Goal: Book appointment/travel/reservation

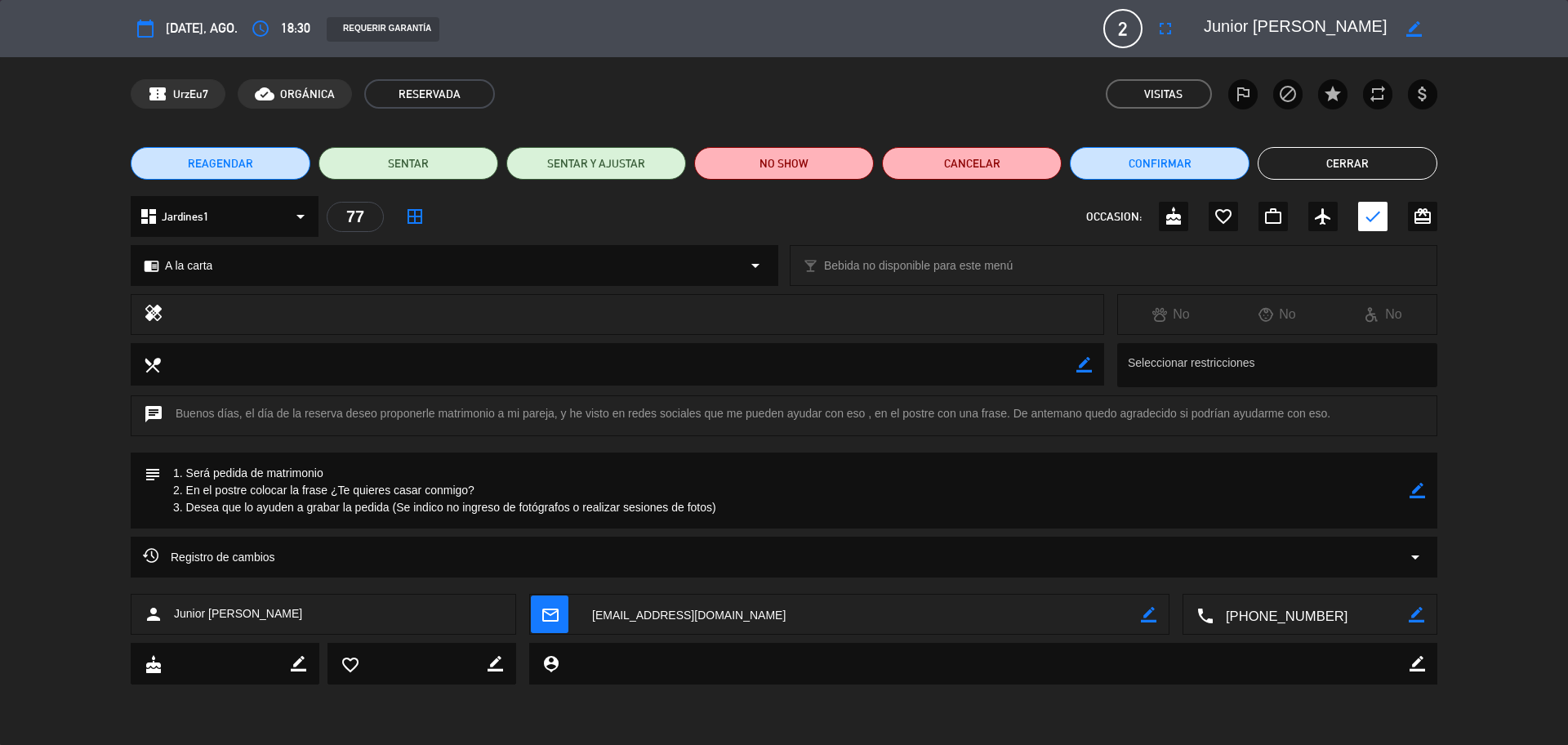
click at [1285, 615] on textarea at bounding box center [1311, 615] width 195 height 41
click at [1416, 490] on icon "border_color" at bounding box center [1417, 490] width 15 height 15
click at [1299, 172] on button "Cerrar" at bounding box center [1347, 163] width 180 height 33
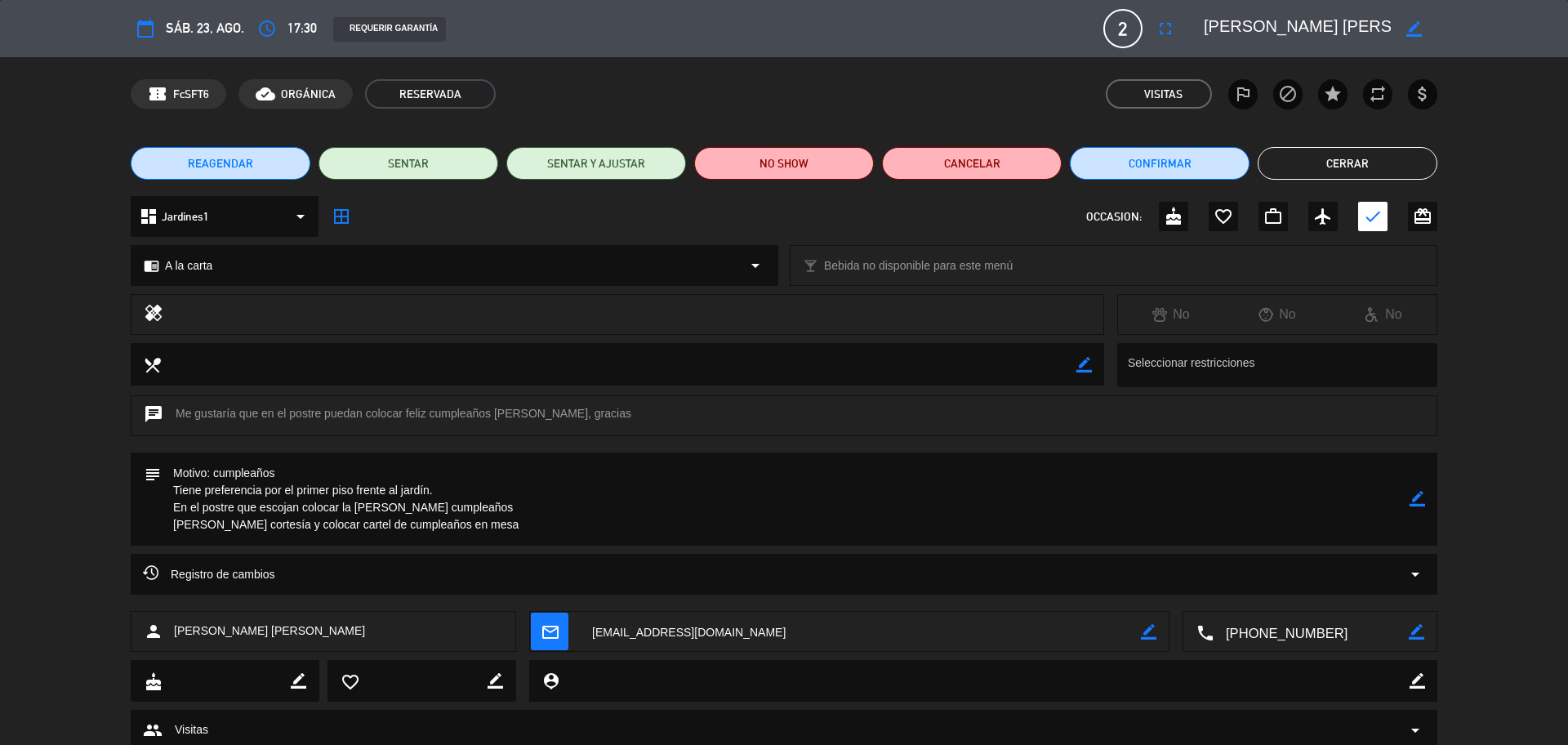
scroll to position [151, 0]
click at [1339, 630] on textarea at bounding box center [1311, 632] width 195 height 41
click at [1347, 169] on button "Cerrar" at bounding box center [1347, 163] width 180 height 33
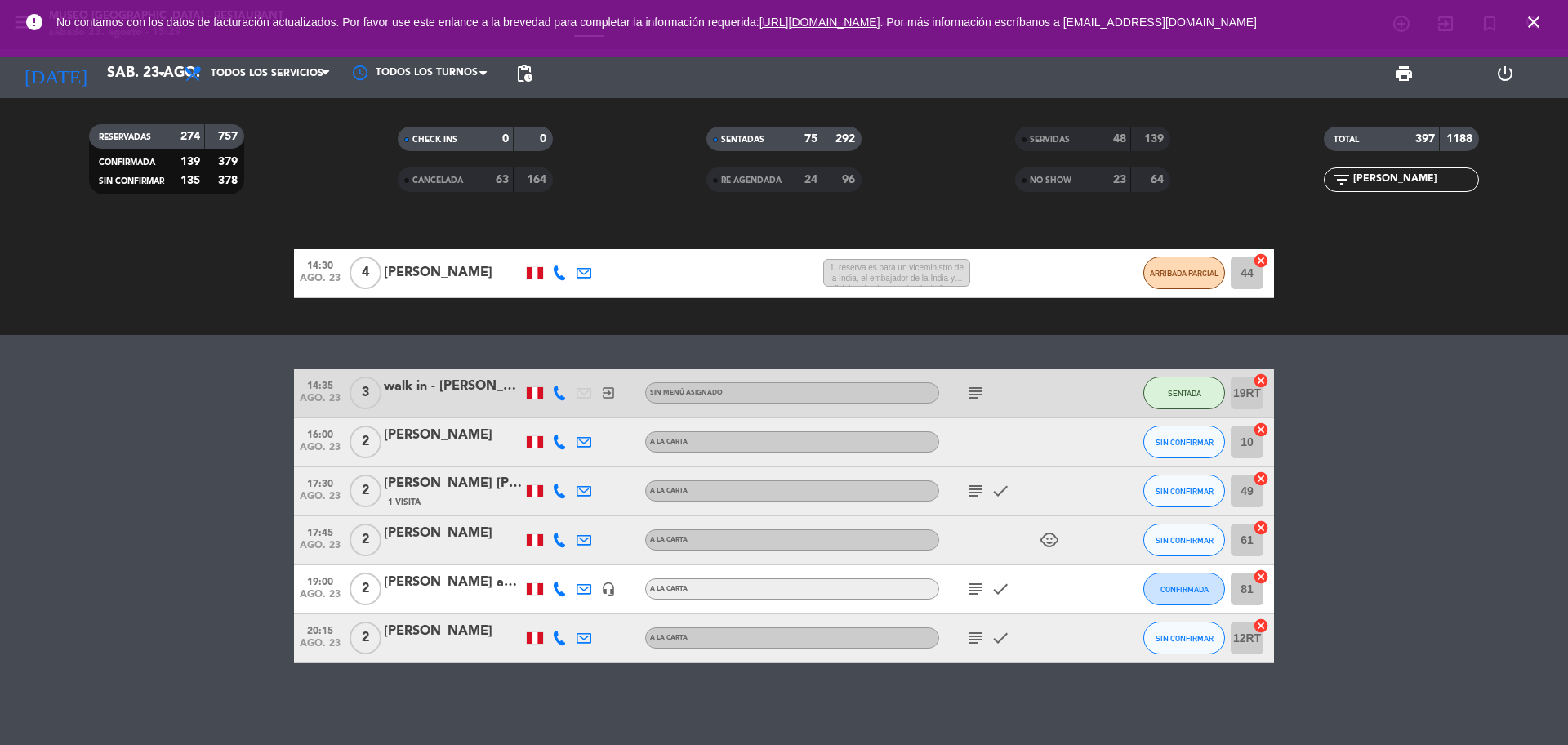
click at [1549, 27] on span "close" at bounding box center [1534, 22] width 44 height 44
click at [1535, 17] on icon "close" at bounding box center [1533, 21] width 20 height 20
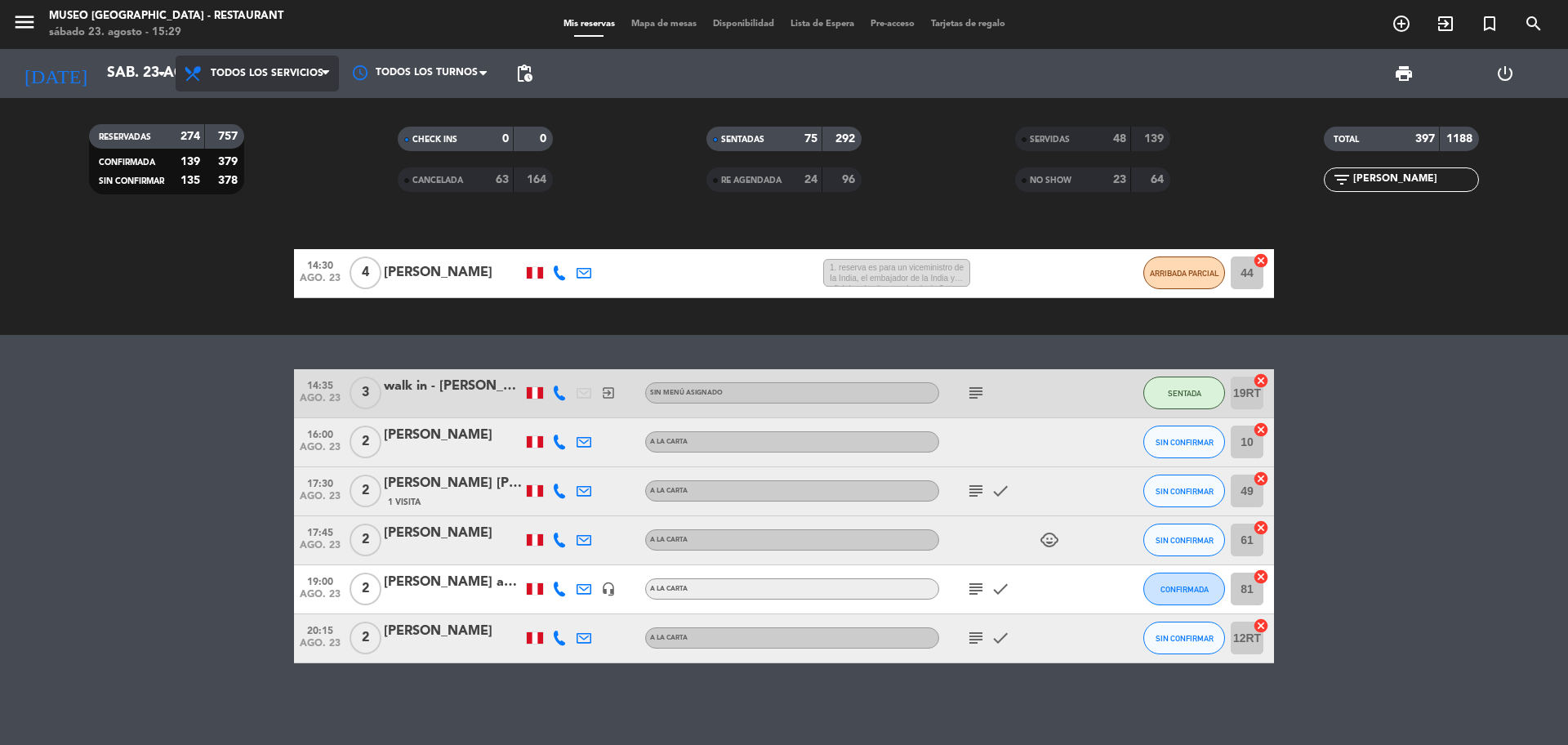
click at [243, 80] on span "Todos los servicios" at bounding box center [257, 74] width 163 height 36
click at [275, 63] on span "Todos los servicios" at bounding box center [257, 74] width 163 height 36
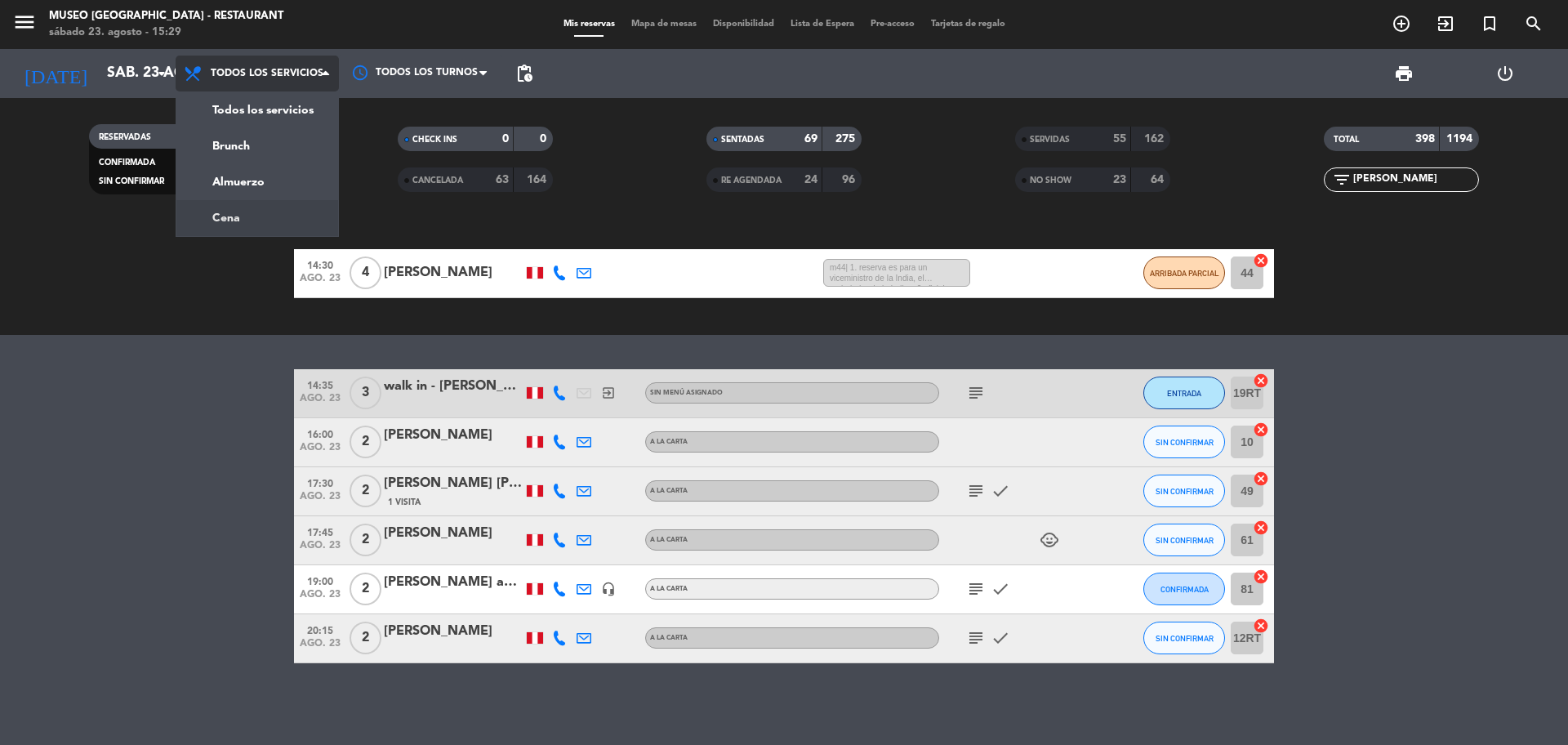
click at [275, 203] on div "menu [GEOGRAPHIC_DATA] - Restaurant sábado 23. agosto - 15:29 Mis reservas Mapa…" at bounding box center [784, 110] width 1568 height 221
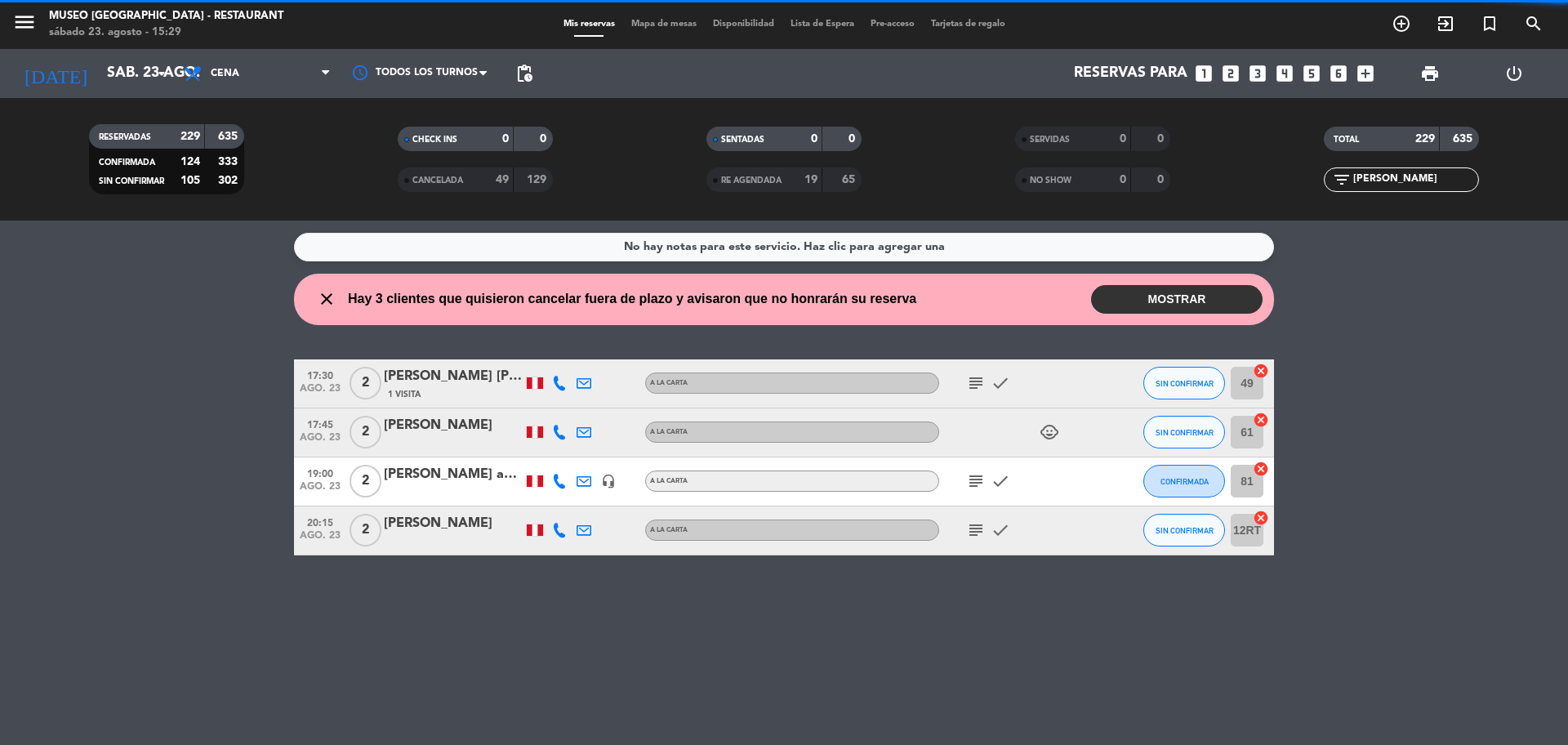
scroll to position [0, 0]
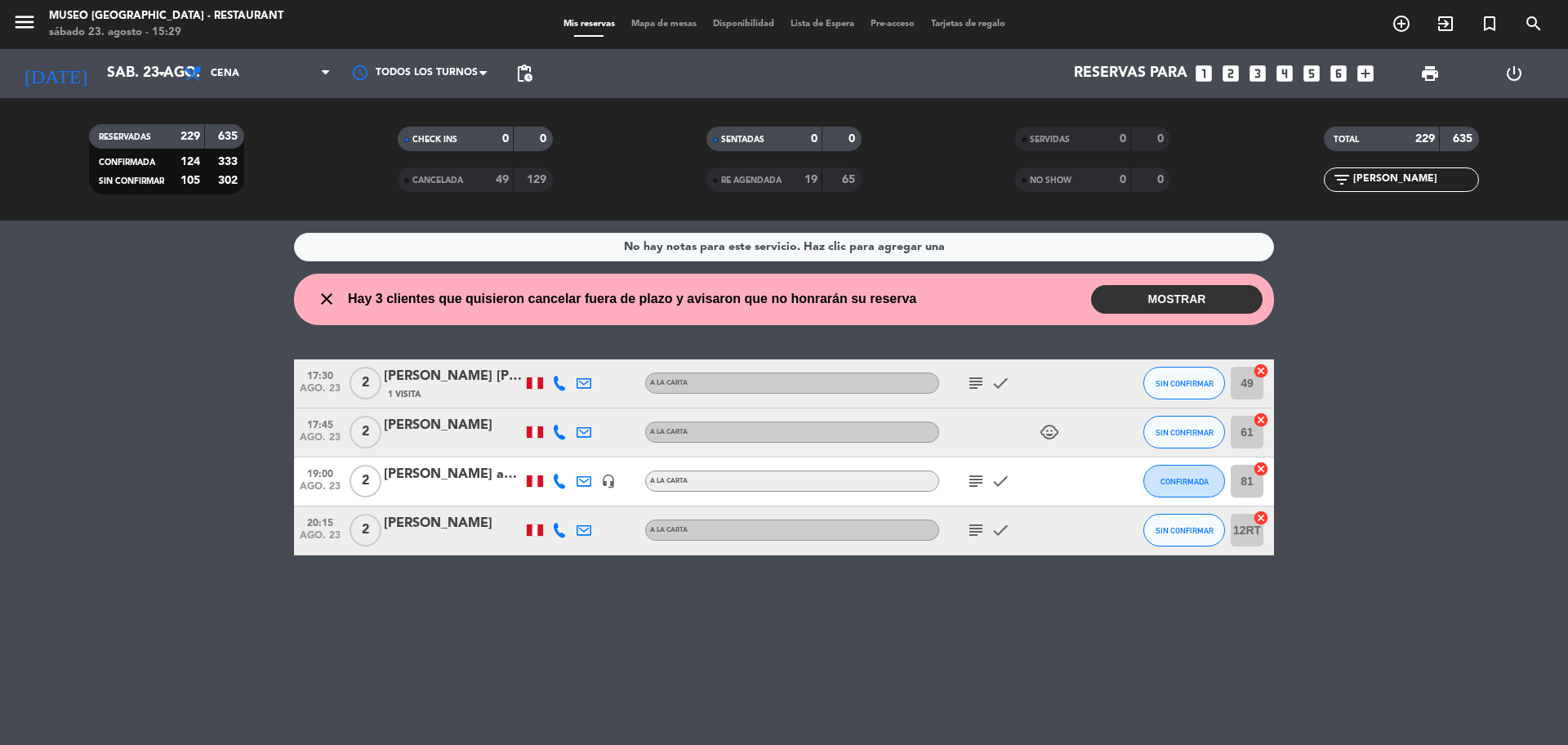
click at [1287, 79] on icon "looks_4" at bounding box center [1284, 74] width 21 height 21
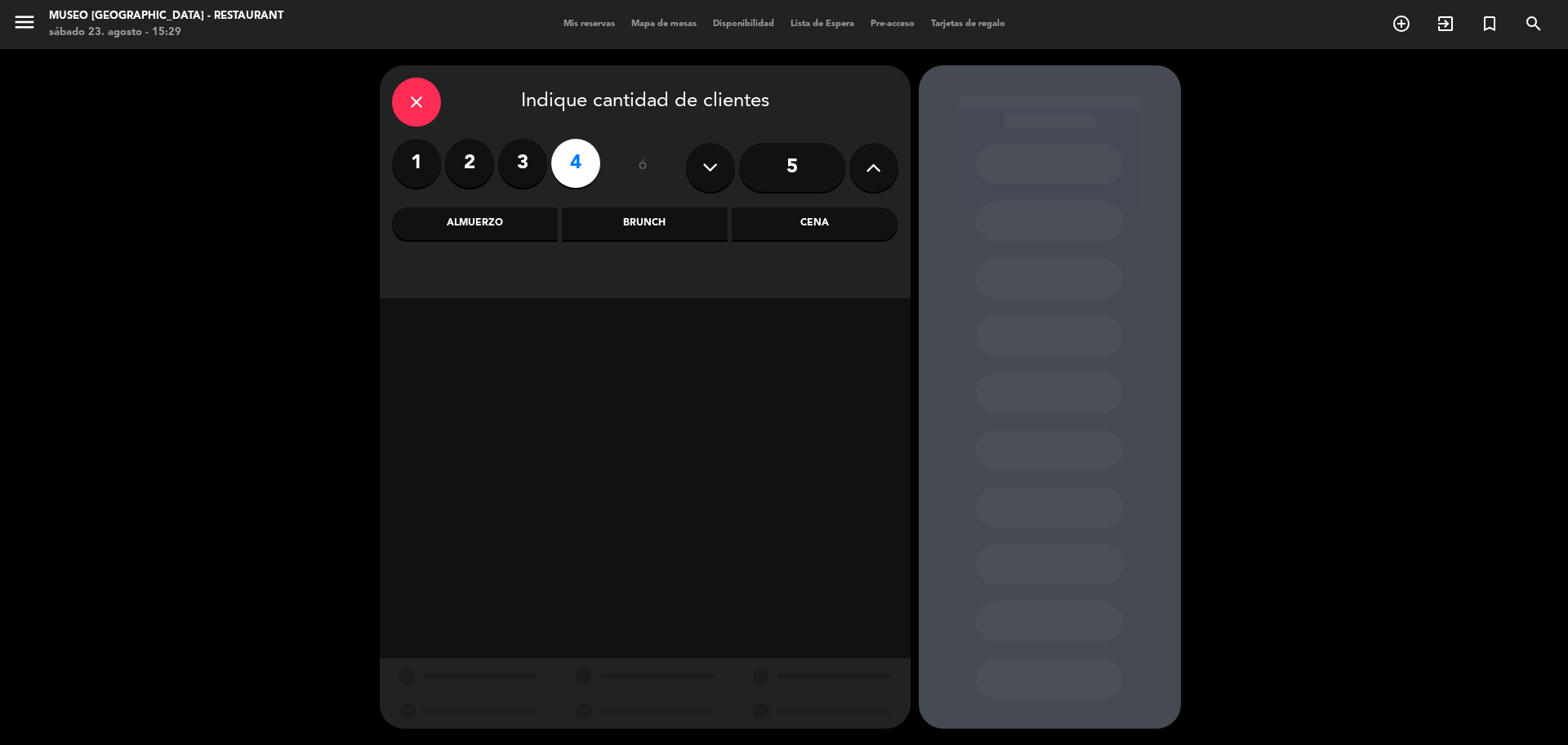
click at [759, 233] on div "Cena" at bounding box center [814, 223] width 166 height 33
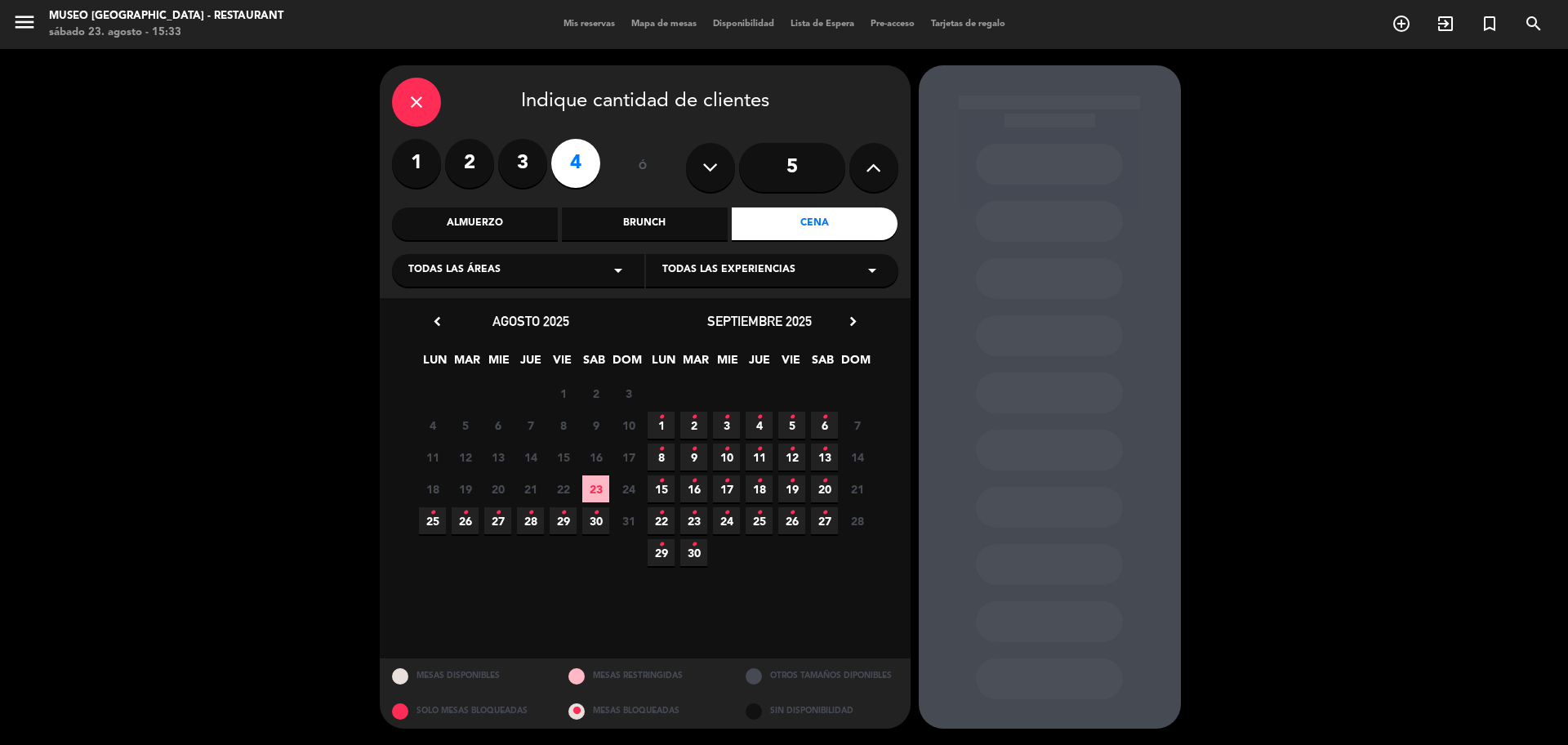
click at [429, 92] on div "close" at bounding box center [416, 102] width 49 height 49
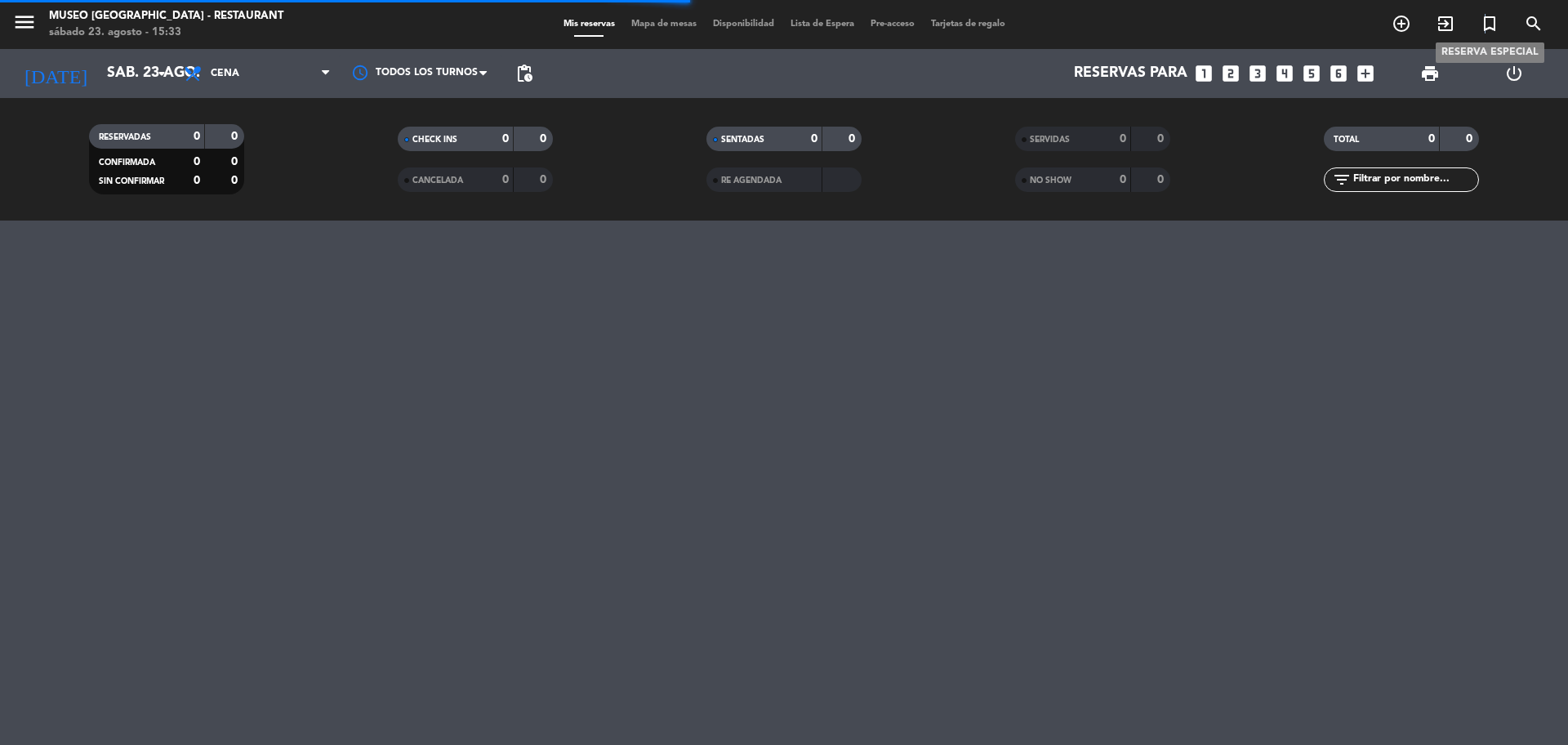
click at [1485, 22] on icon "turned_in_not" at bounding box center [1489, 23] width 20 height 20
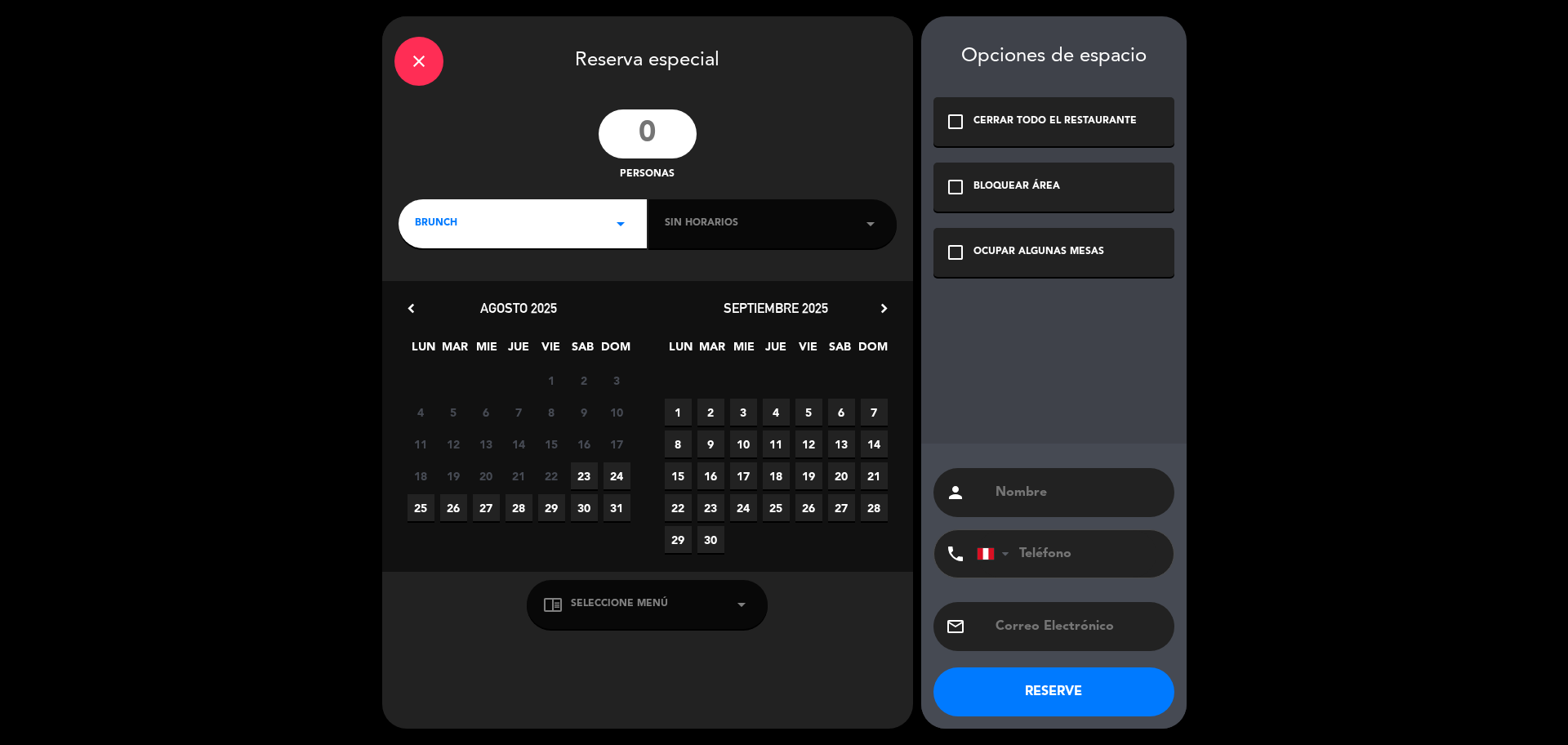
click at [656, 134] on input "number" at bounding box center [648, 133] width 98 height 49
type input "6"
click at [583, 230] on div "BRUNCH arrow_drop_down" at bounding box center [523, 223] width 248 height 49
click at [460, 312] on div "Cena" at bounding box center [523, 316] width 216 height 16
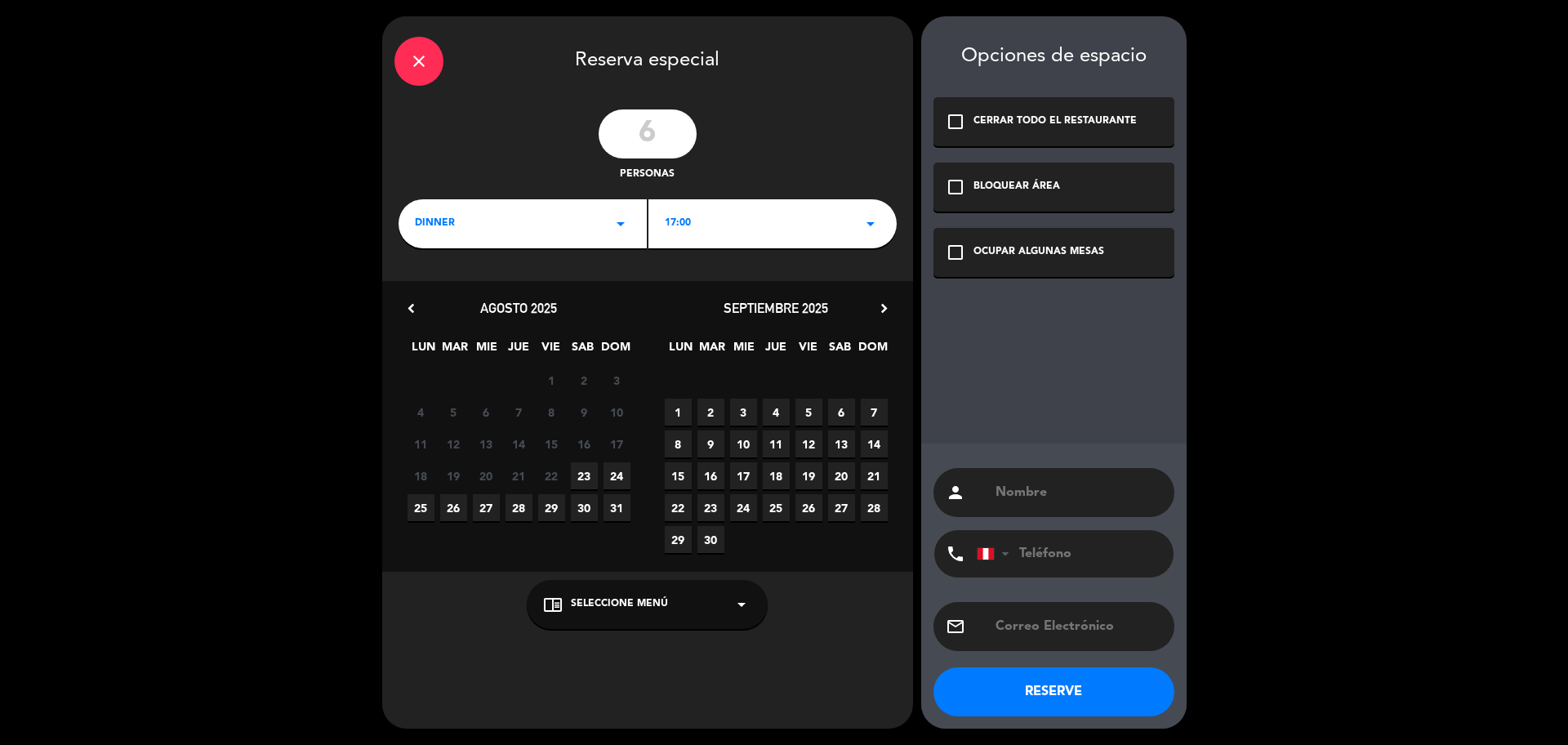
click at [725, 219] on div "17:00 arrow_drop_down" at bounding box center [772, 223] width 248 height 49
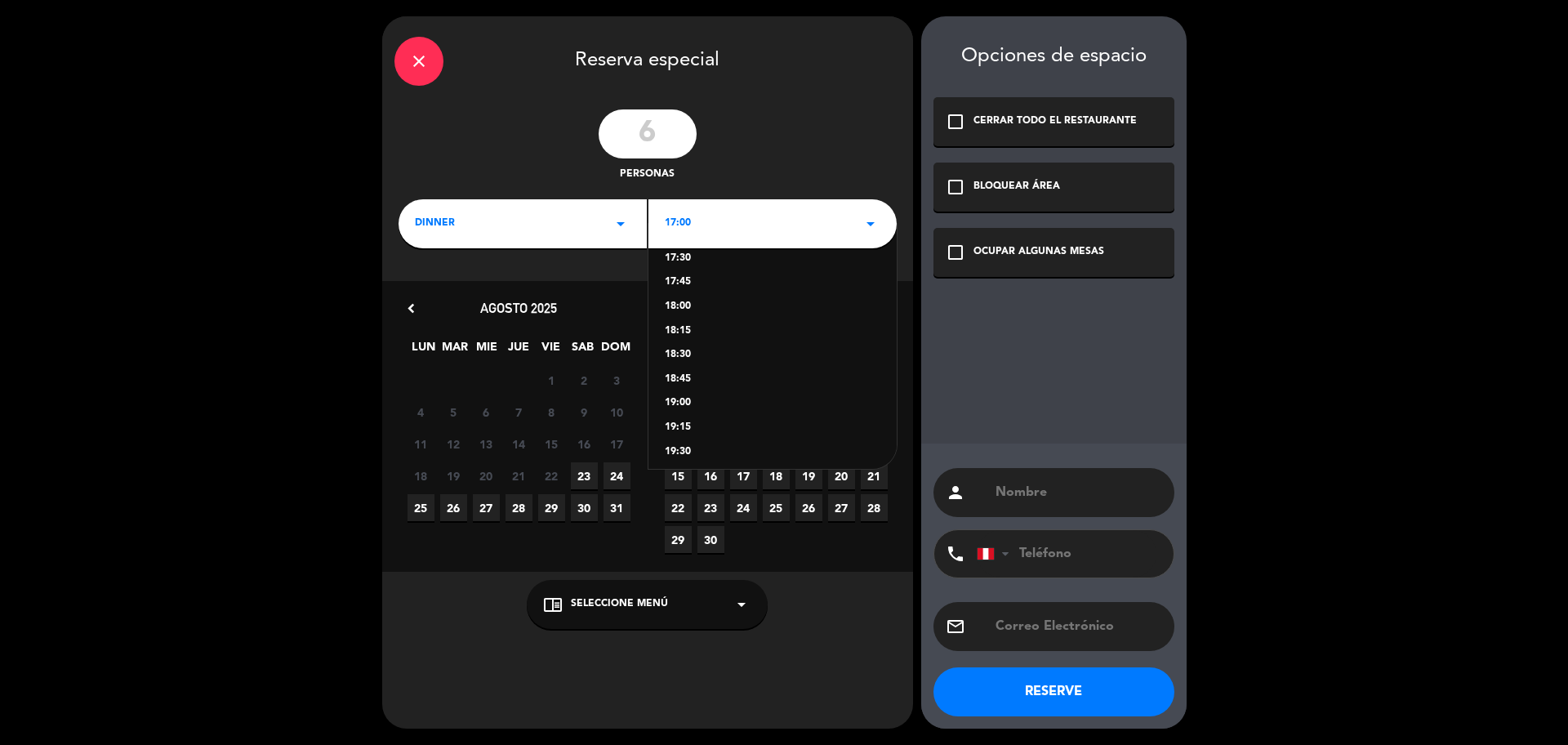
scroll to position [102, 0]
click at [690, 361] on div "19:00" at bounding box center [772, 358] width 216 height 16
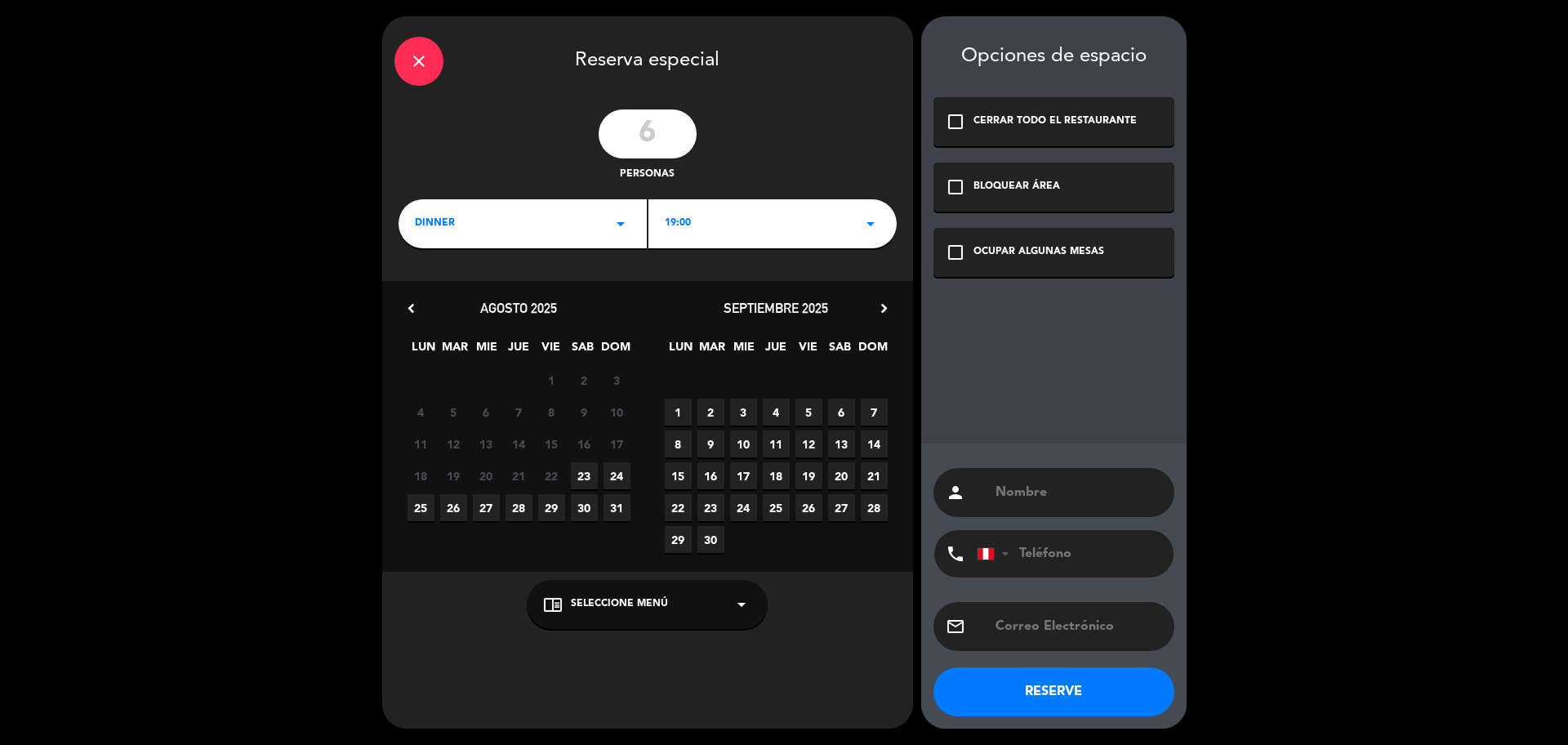
click at [588, 473] on span "23" at bounding box center [584, 476] width 27 height 27
click at [598, 603] on span "Seleccione Menú" at bounding box center [619, 604] width 98 height 16
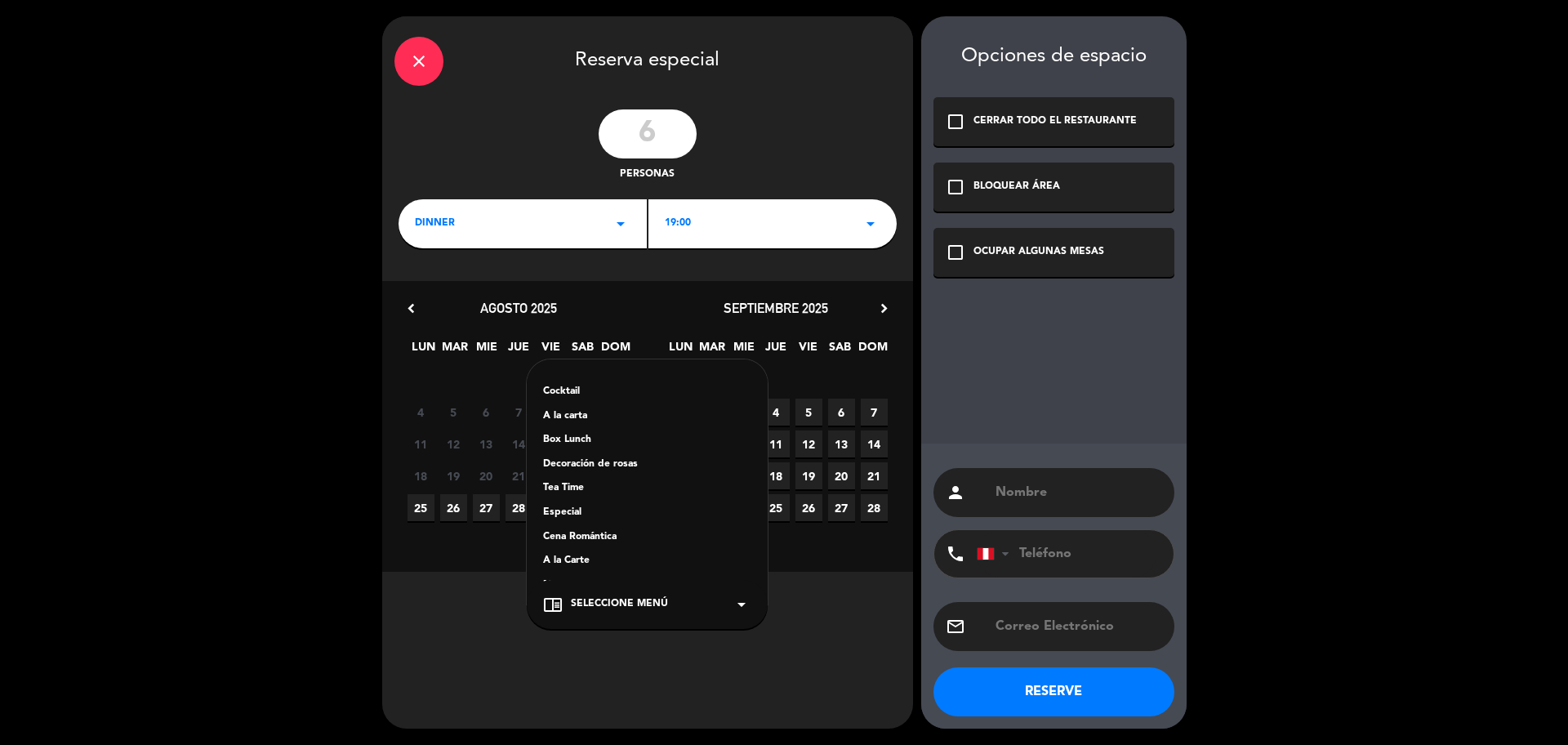
click at [603, 413] on div "A la carta" at bounding box center [647, 416] width 208 height 16
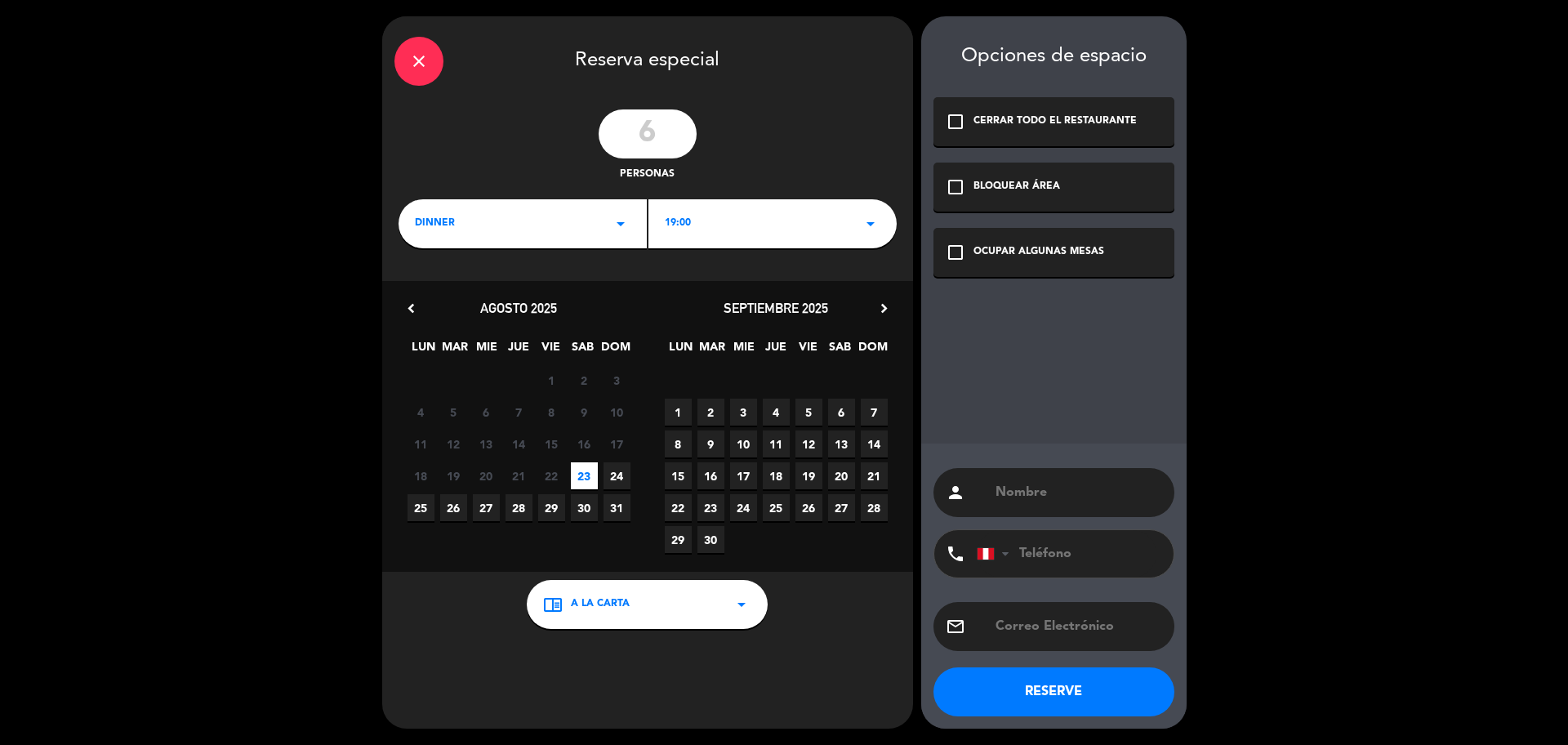
click at [995, 249] on div "OCUPAR ALGUNAS MESAS" at bounding box center [1038, 251] width 131 height 16
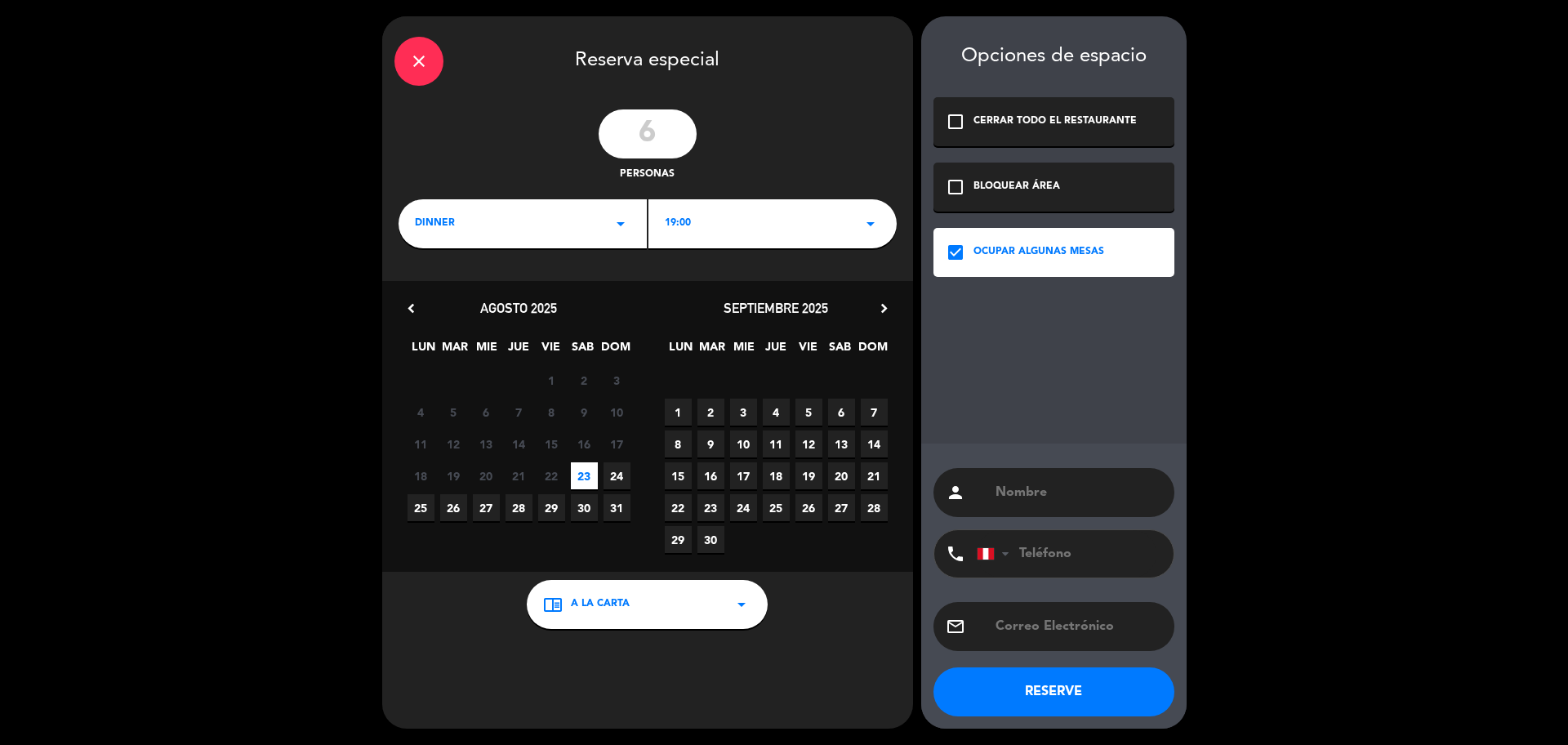
click at [1014, 491] on input "text" at bounding box center [1078, 492] width 169 height 23
type input "SR. [PERSON_NAME] ACL"
